Goal: Task Accomplishment & Management: Use online tool/utility

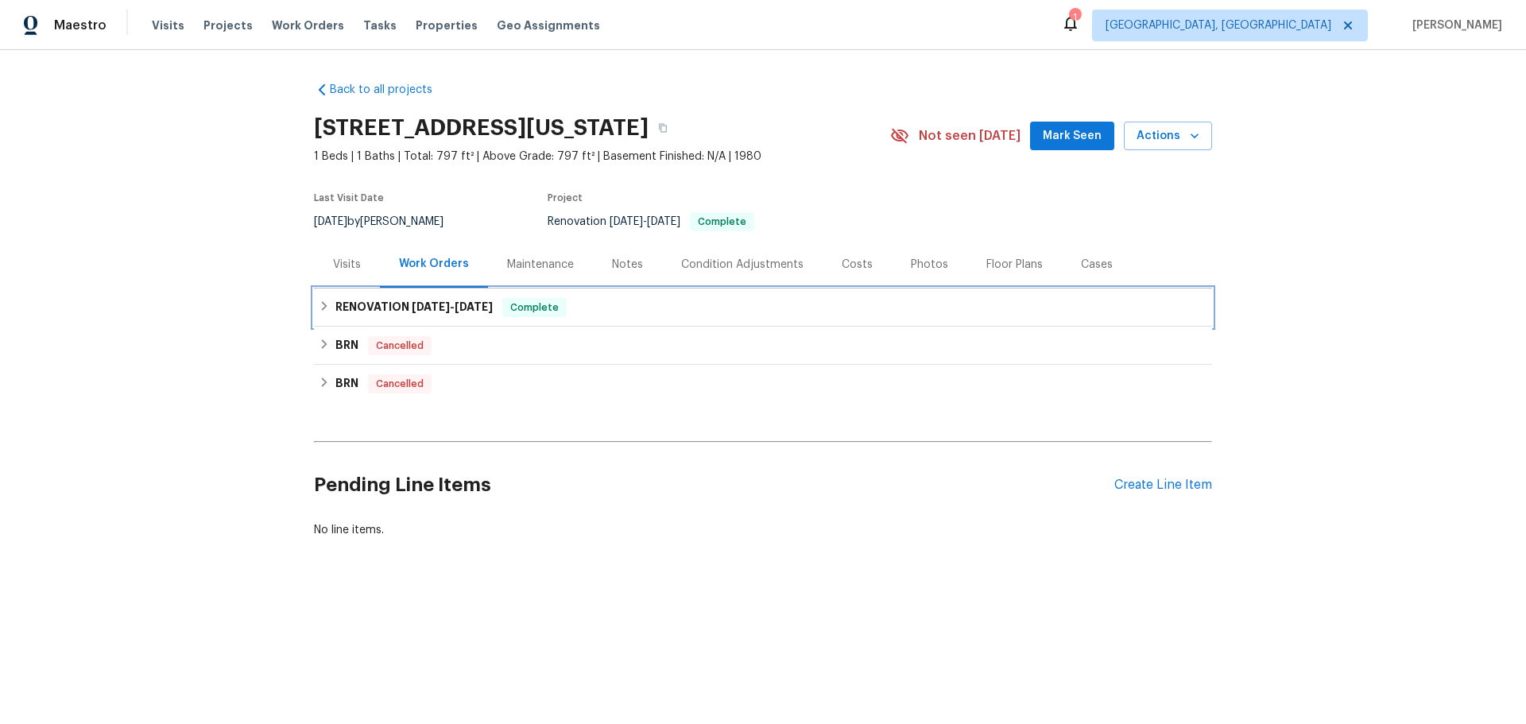
click at [504, 300] on span "Complete" at bounding box center [534, 308] width 61 height 16
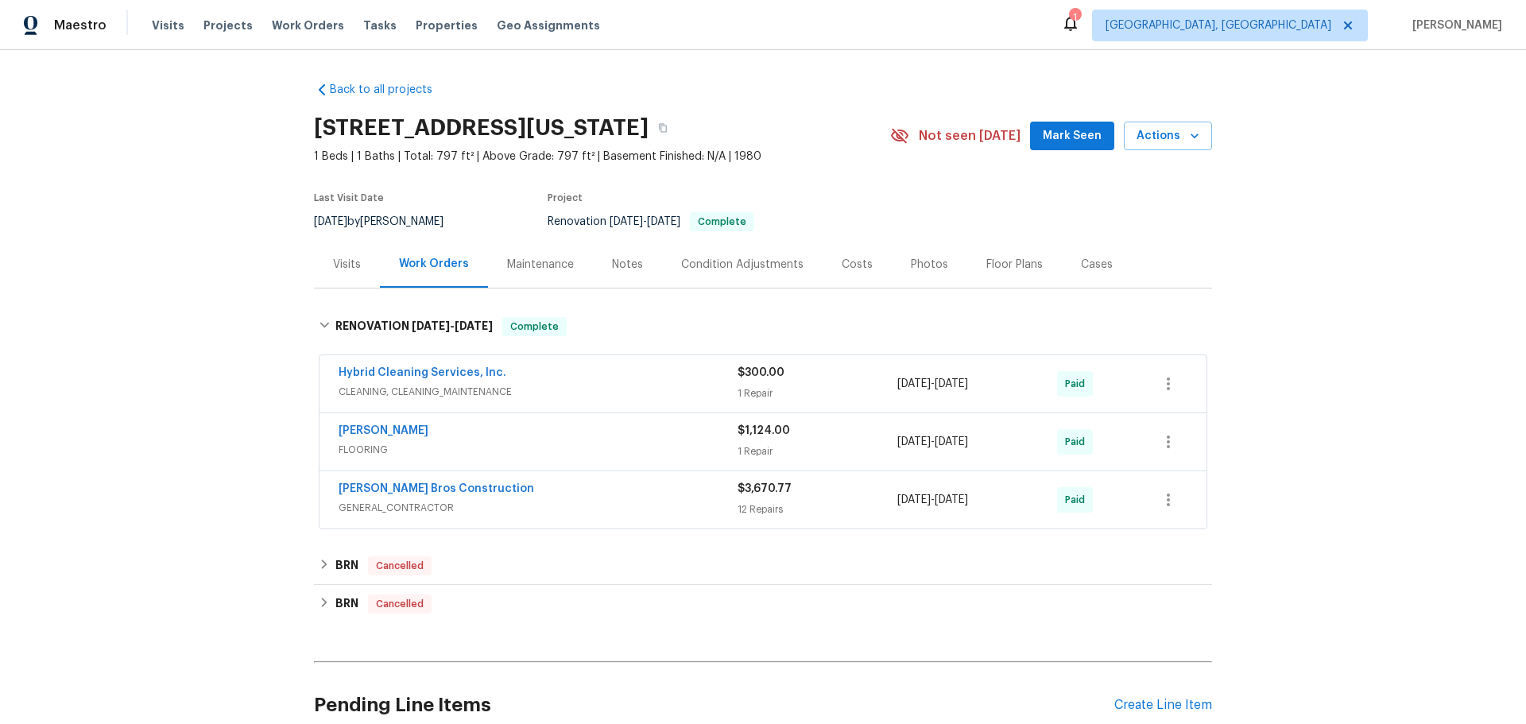
click at [597, 500] on span "GENERAL_CONTRACTOR" at bounding box center [538, 508] width 399 height 16
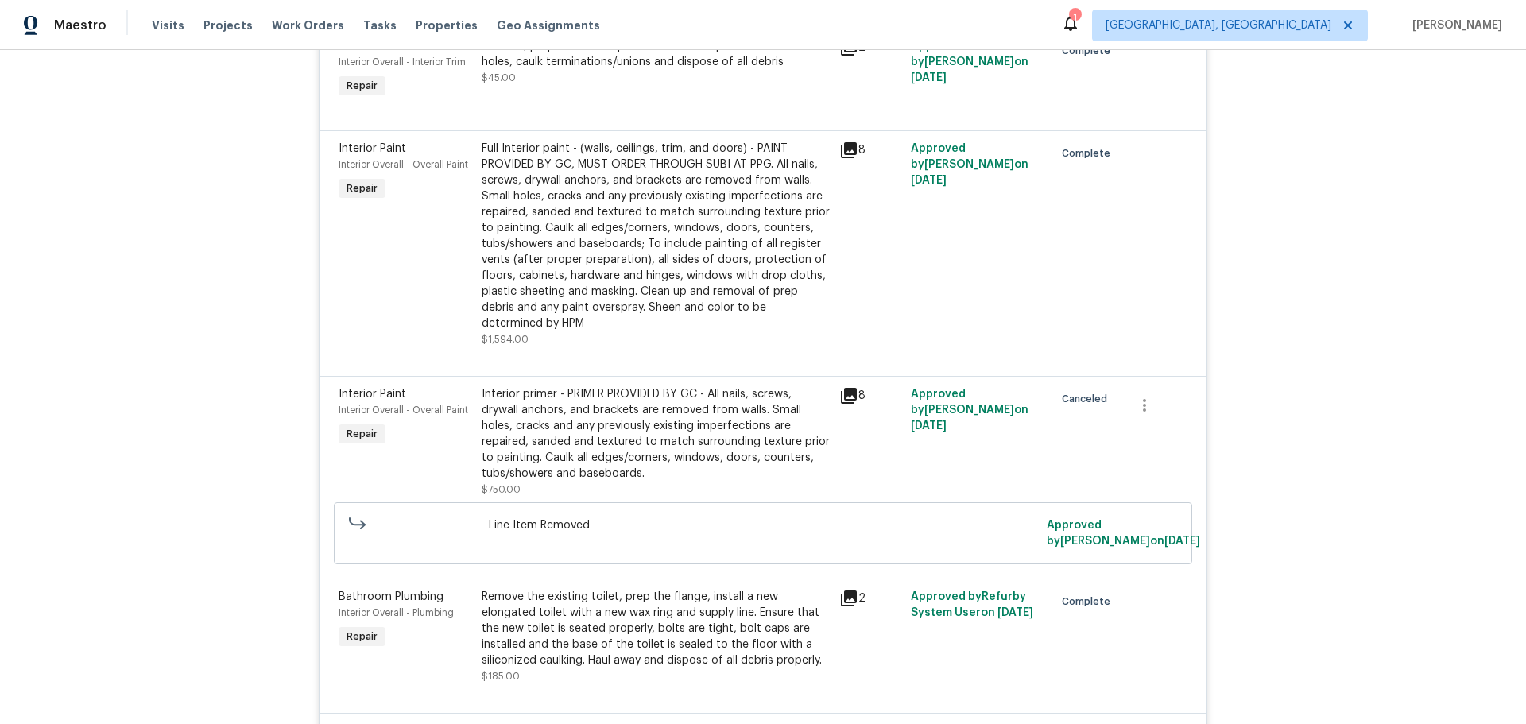
scroll to position [1429, 0]
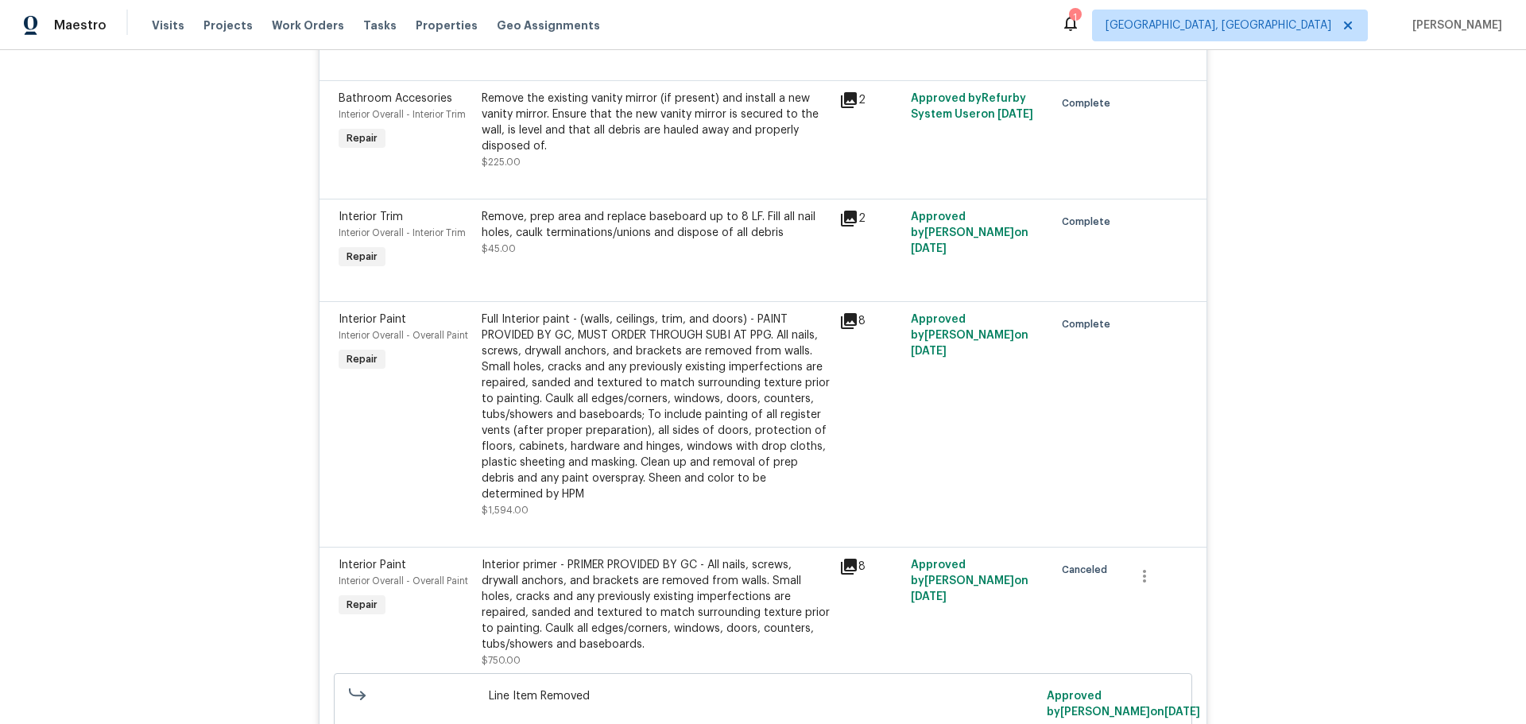
scroll to position [1540, 0]
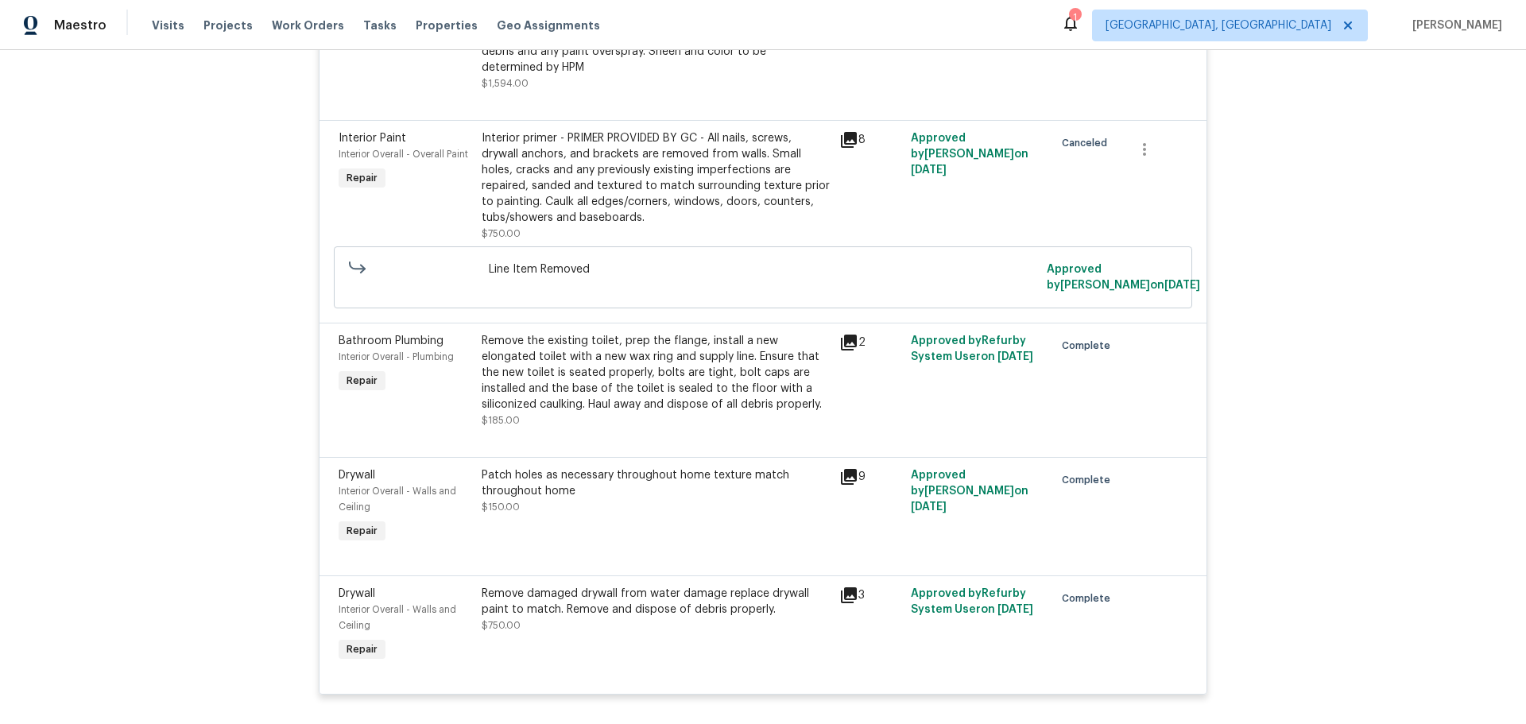
click at [847, 586] on div "3" at bounding box center [870, 595] width 62 height 19
click at [839, 586] on icon at bounding box center [848, 595] width 19 height 19
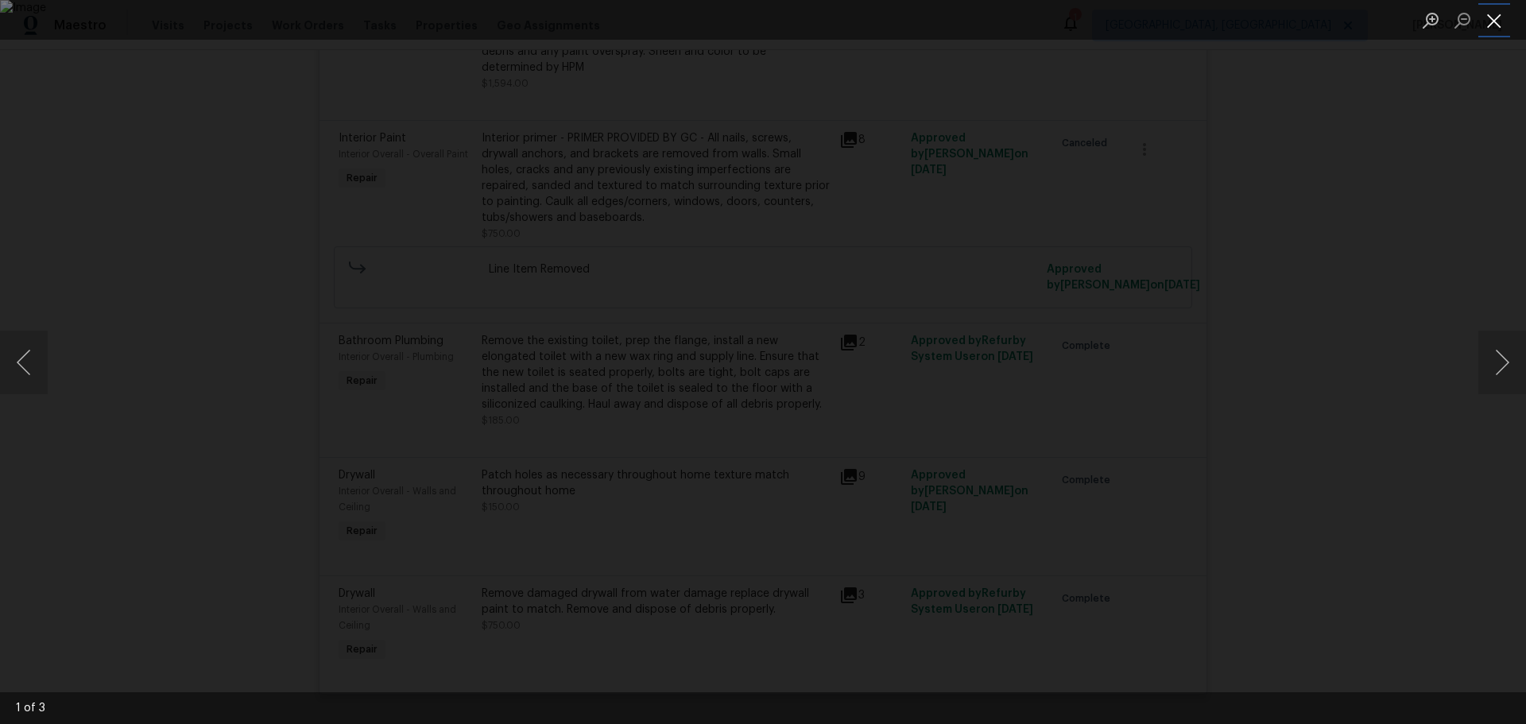
click at [1498, 16] on button "Close lightbox" at bounding box center [1495, 20] width 32 height 28
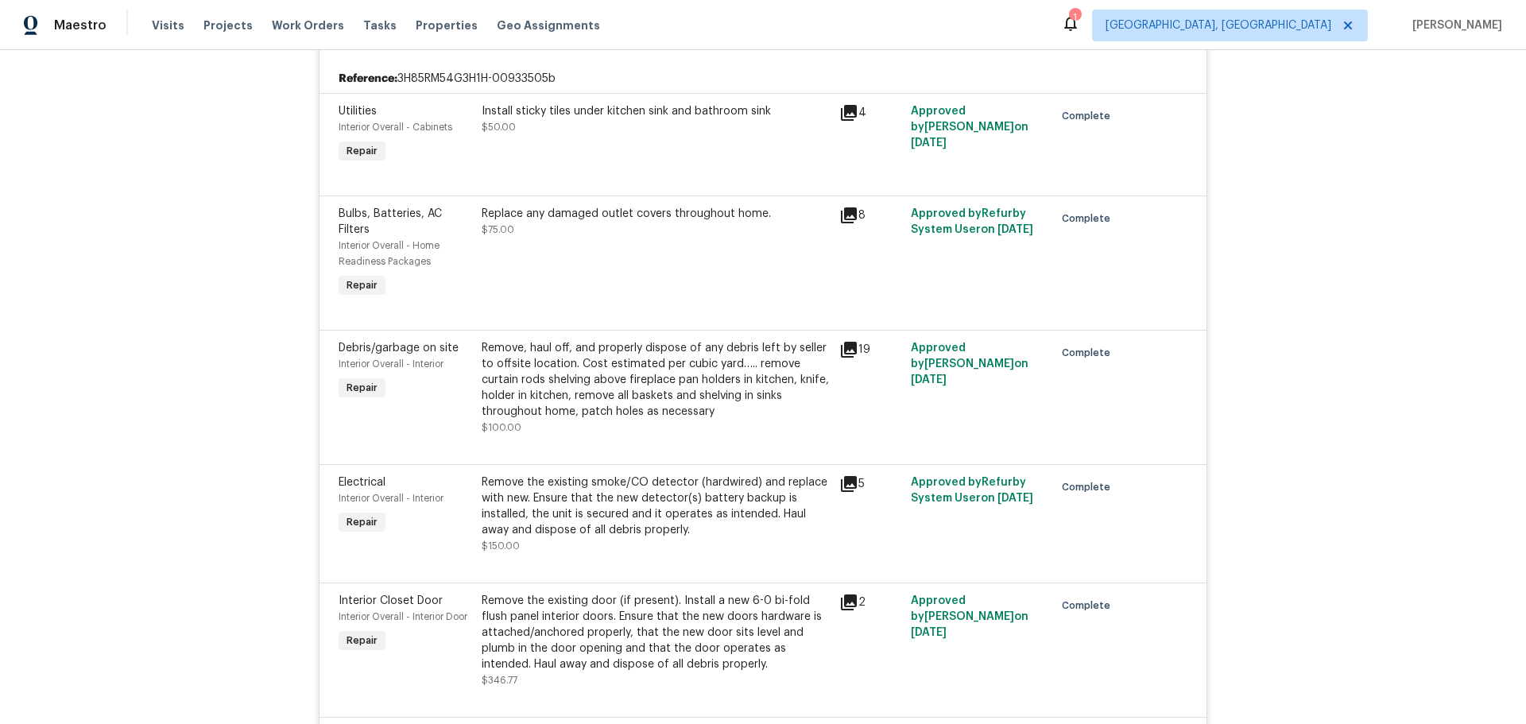
scroll to position [0, 0]
